Goal: Use online tool/utility: Utilize a website feature to perform a specific function

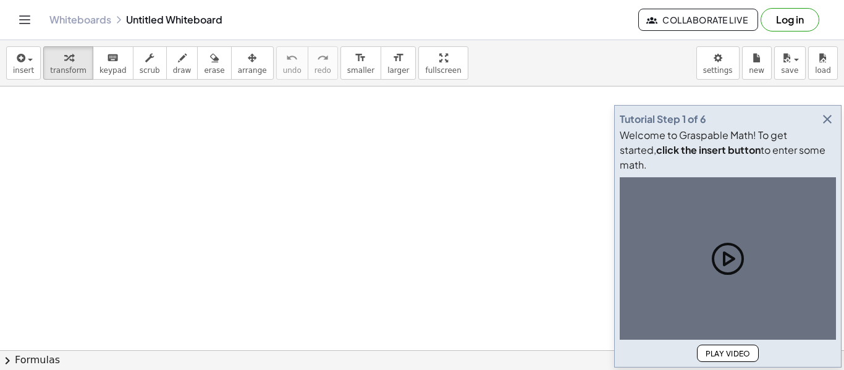
click at [824, 127] on icon "button" at bounding box center [827, 119] width 15 height 15
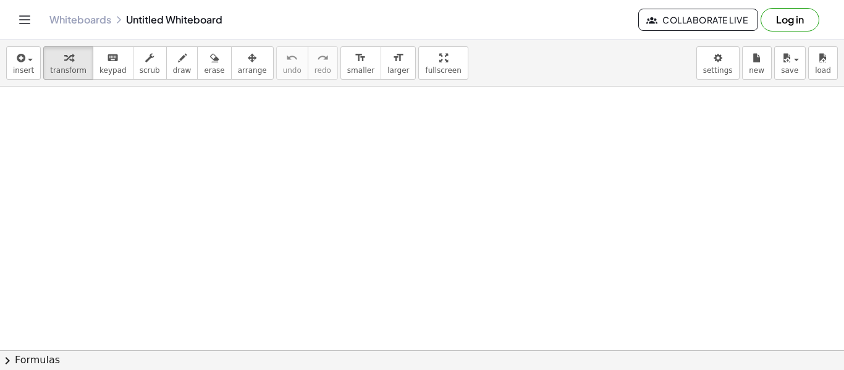
drag, startPoint x: 187, startPoint y: 154, endPoint x: 169, endPoint y: 80, distance: 77.0
click at [173, 67] on span "draw" at bounding box center [182, 70] width 19 height 9
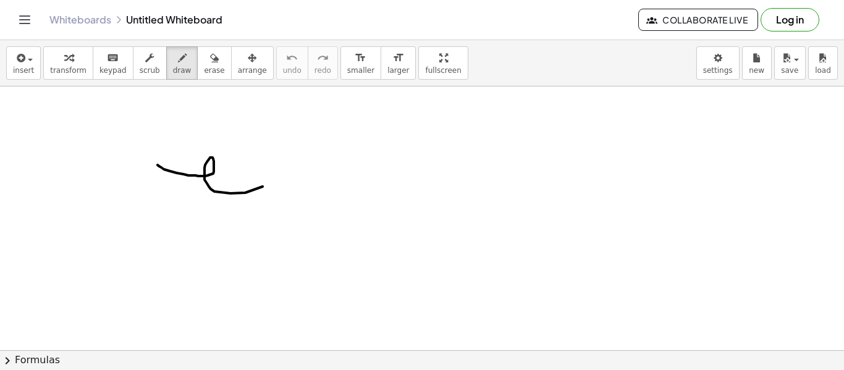
drag, startPoint x: 158, startPoint y: 165, endPoint x: 273, endPoint y: 164, distance: 115.6
drag, startPoint x: 156, startPoint y: 142, endPoint x: 224, endPoint y: 136, distance: 67.6
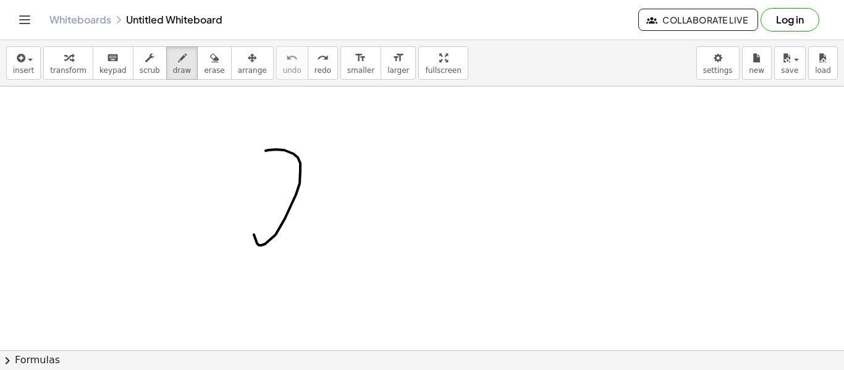
drag, startPoint x: 268, startPoint y: 150, endPoint x: 325, endPoint y: 274, distance: 136.6
drag, startPoint x: 150, startPoint y: 144, endPoint x: 271, endPoint y: 160, distance: 122.8
drag, startPoint x: 179, startPoint y: 135, endPoint x: 272, endPoint y: 140, distance: 93.4
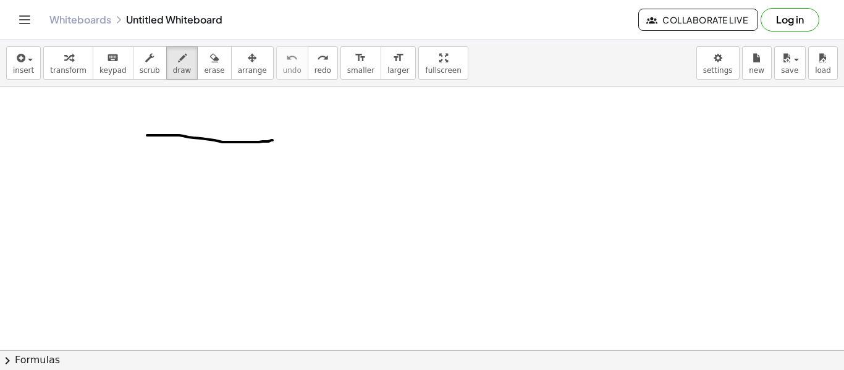
drag, startPoint x: 165, startPoint y: 134, endPoint x: 311, endPoint y: 133, distance: 145.8
drag, startPoint x: 161, startPoint y: 104, endPoint x: 164, endPoint y: 129, distance: 24.3
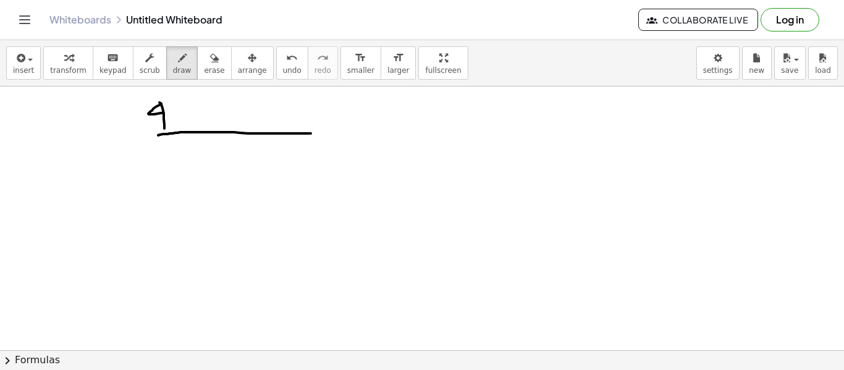
drag, startPoint x: 161, startPoint y: 104, endPoint x: 164, endPoint y: 113, distance: 9.6
drag, startPoint x: 184, startPoint y: 111, endPoint x: 174, endPoint y: 120, distance: 12.7
drag, startPoint x: 171, startPoint y: 109, endPoint x: 184, endPoint y: 114, distance: 13.9
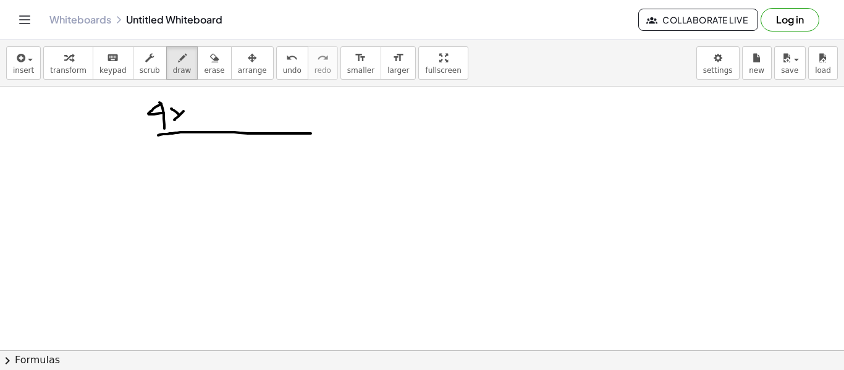
drag, startPoint x: 193, startPoint y: 100, endPoint x: 185, endPoint y: 122, distance: 23.1
drag, startPoint x: 176, startPoint y: 114, endPoint x: 186, endPoint y: 120, distance: 11.7
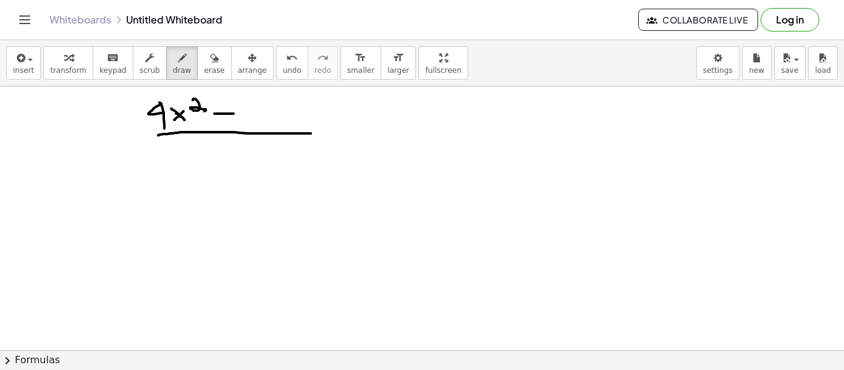
drag, startPoint x: 216, startPoint y: 114, endPoint x: 234, endPoint y: 114, distance: 17.9
drag, startPoint x: 250, startPoint y: 108, endPoint x: 274, endPoint y: 127, distance: 30.9
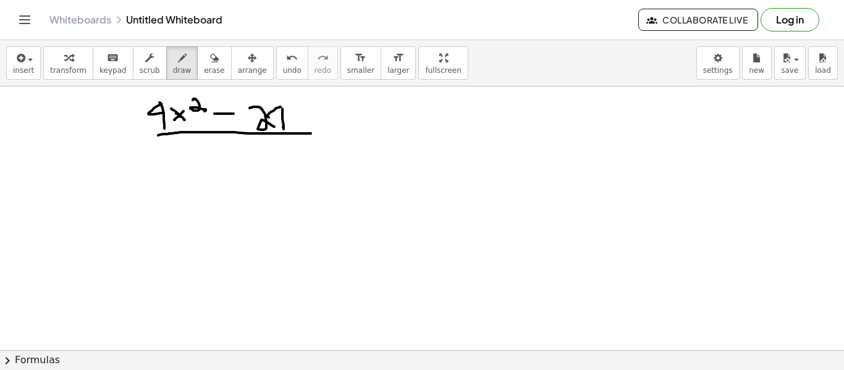
drag, startPoint x: 281, startPoint y: 107, endPoint x: 289, endPoint y: 117, distance: 13.2
drag, startPoint x: 311, startPoint y: 131, endPoint x: 372, endPoint y: 132, distance: 61.2
drag, startPoint x: 305, startPoint y: 114, endPoint x: 300, endPoint y: 125, distance: 12.2
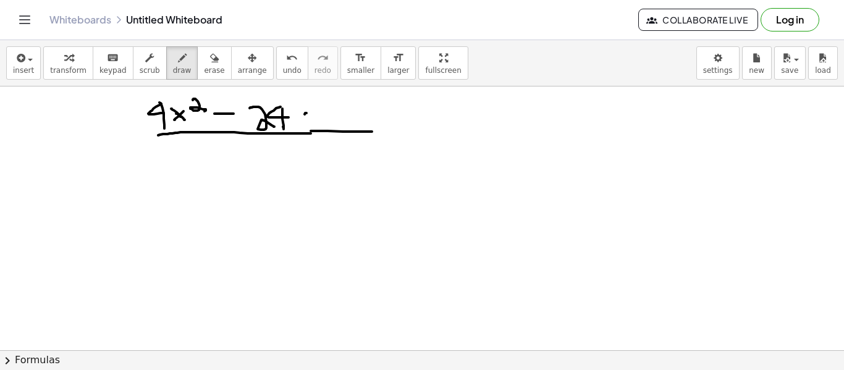
drag, startPoint x: 295, startPoint y: 113, endPoint x: 308, endPoint y: 123, distance: 15.8
drag, startPoint x: 370, startPoint y: 132, endPoint x: 429, endPoint y: 133, distance: 59.3
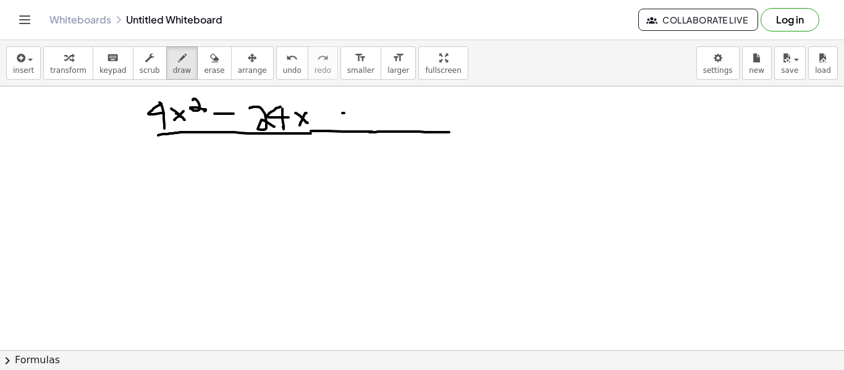
drag, startPoint x: 343, startPoint y: 113, endPoint x: 342, endPoint y: 125, distance: 11.8
drag, startPoint x: 336, startPoint y: 121, endPoint x: 360, endPoint y: 119, distance: 24.8
drag, startPoint x: 392, startPoint y: 113, endPoint x: 378, endPoint y: 135, distance: 25.5
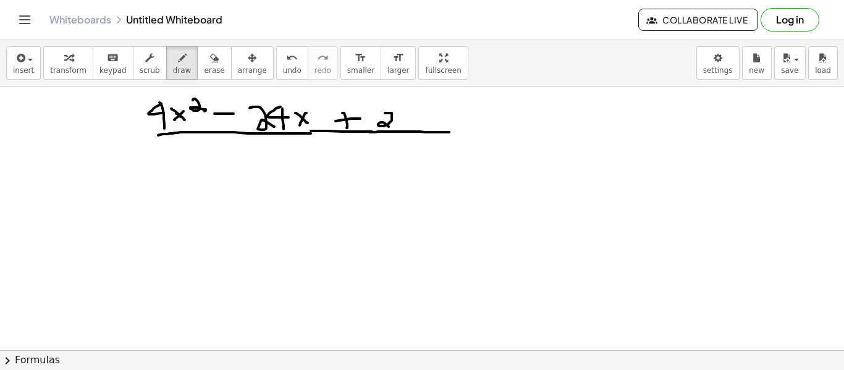
drag, startPoint x: 408, startPoint y: 113, endPoint x: 397, endPoint y: 129, distance: 19.4
drag, startPoint x: 269, startPoint y: 148, endPoint x: 294, endPoint y: 171, distance: 34.1
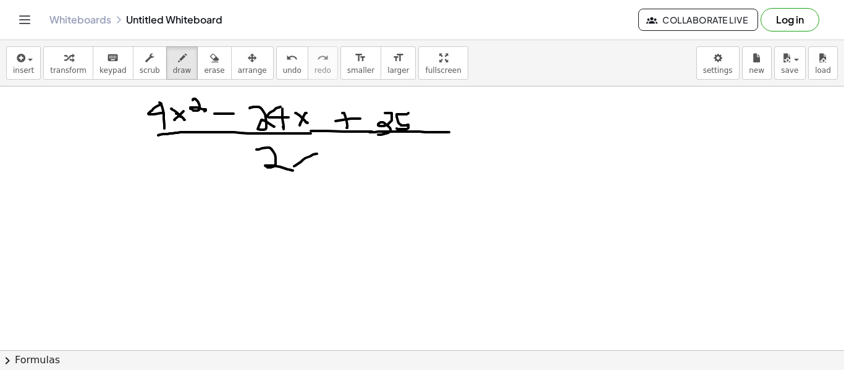
drag, startPoint x: 317, startPoint y: 154, endPoint x: 291, endPoint y: 153, distance: 26.0
drag, startPoint x: 300, startPoint y: 156, endPoint x: 337, endPoint y: 161, distance: 37.4
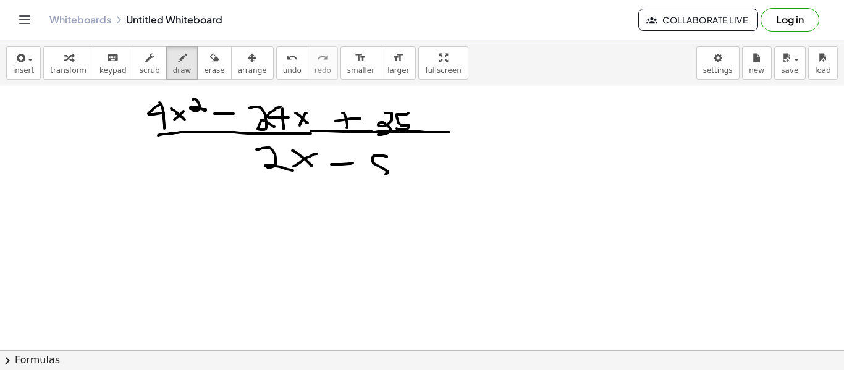
drag, startPoint x: 387, startPoint y: 157, endPoint x: 365, endPoint y: 177, distance: 29.7
drag, startPoint x: 239, startPoint y: 166, endPoint x: 248, endPoint y: 143, distance: 24.9
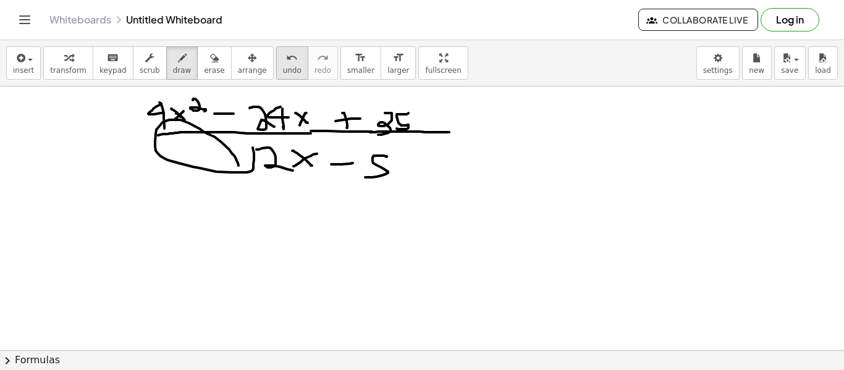
click at [283, 66] on span "undo" at bounding box center [292, 70] width 19 height 9
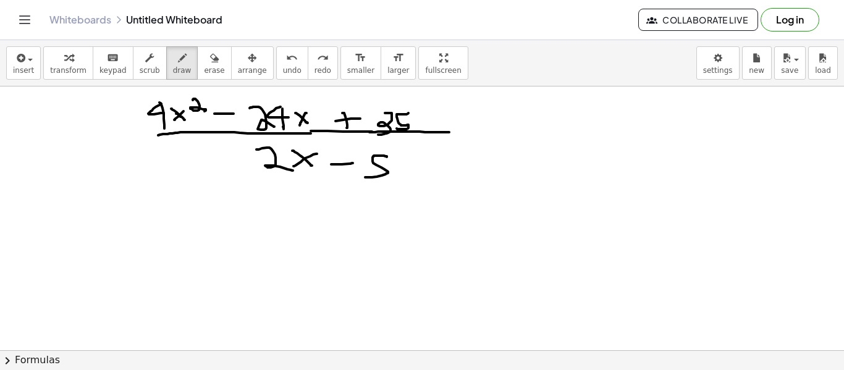
drag, startPoint x: 174, startPoint y: 237, endPoint x: 206, endPoint y: 245, distance: 32.5
drag, startPoint x: 170, startPoint y: 253, endPoint x: 222, endPoint y: 255, distance: 52.5
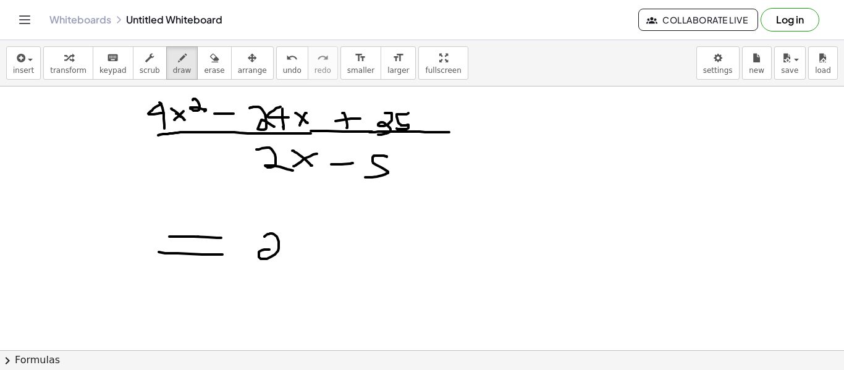
drag, startPoint x: 264, startPoint y: 237, endPoint x: 288, endPoint y: 252, distance: 28.1
drag, startPoint x: 317, startPoint y: 235, endPoint x: 291, endPoint y: 255, distance: 32.6
drag, startPoint x: 288, startPoint y: 230, endPoint x: 318, endPoint y: 255, distance: 38.6
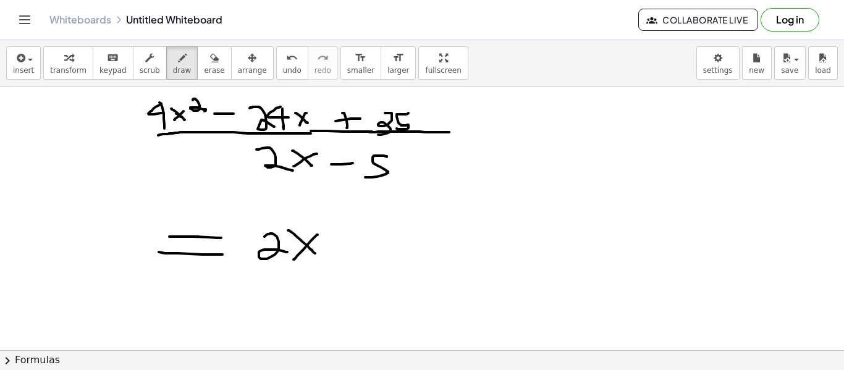
drag
